Goal: Find specific page/section: Find specific page/section

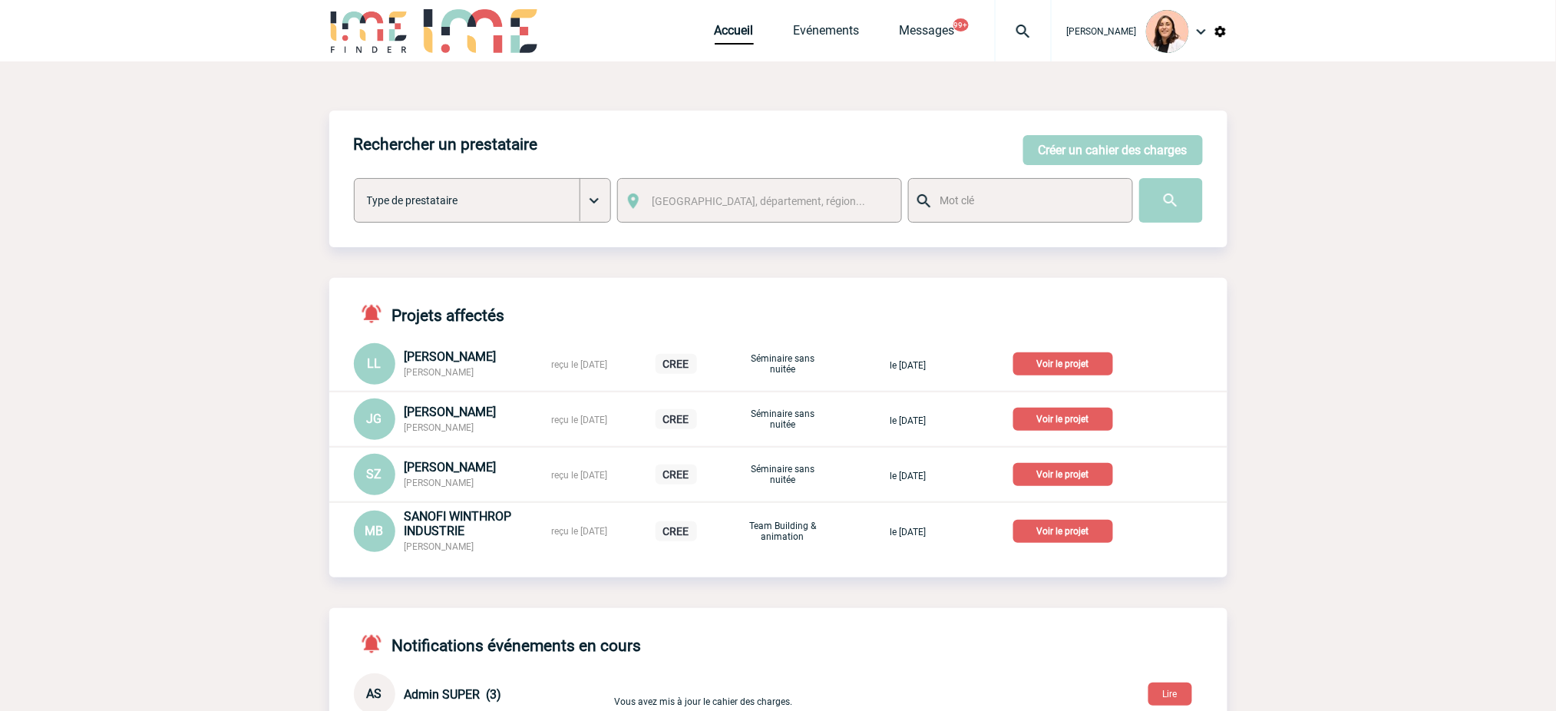
click at [1038, 35] on img at bounding box center [1022, 31] width 55 height 18
click at [987, 120] on input "search" at bounding box center [949, 118] width 211 height 22
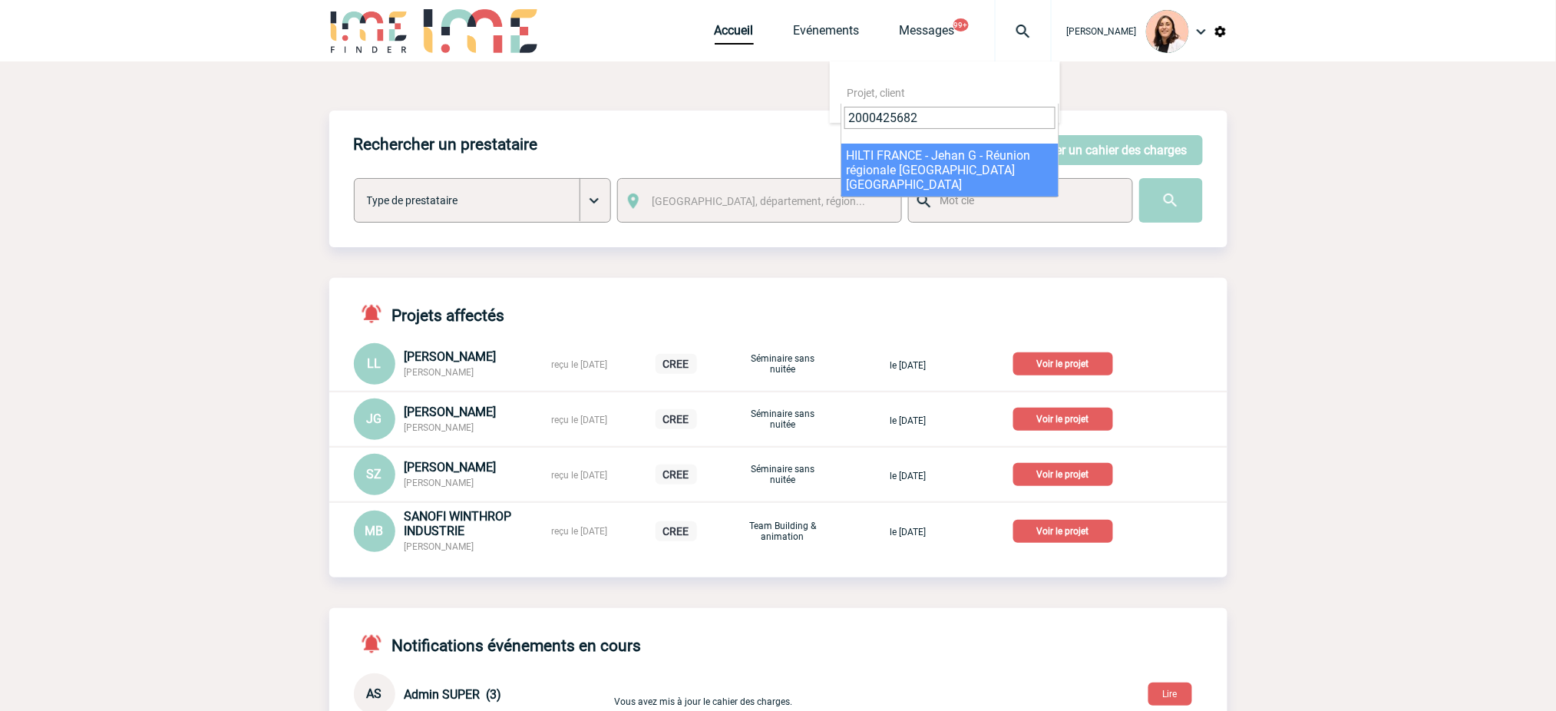
type input "2000425682"
select select "25183"
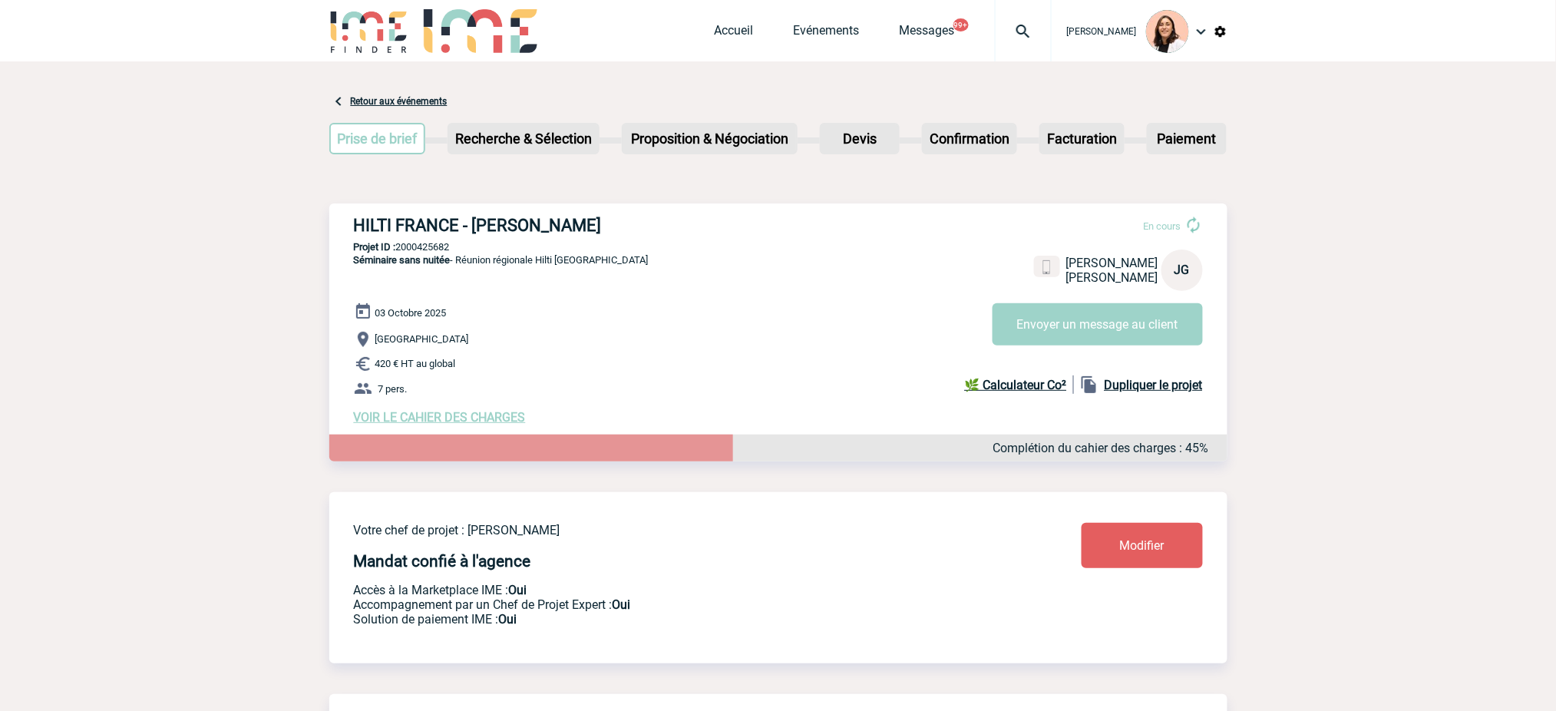
drag, startPoint x: 708, startPoint y: 233, endPoint x: 472, endPoint y: 215, distance: 237.0
click at [472, 216] on h3 "HILTI FRANCE - Jehan GIRIER DU FOURNIER" at bounding box center [584, 225] width 460 height 19
copy h3 "[PERSON_NAME]"
